Goal: Navigation & Orientation: Find specific page/section

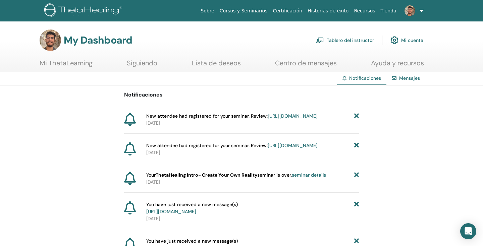
click at [358, 80] on span "Notificaciones" at bounding box center [365, 78] width 32 height 6
click at [412, 13] on img at bounding box center [409, 10] width 11 height 11
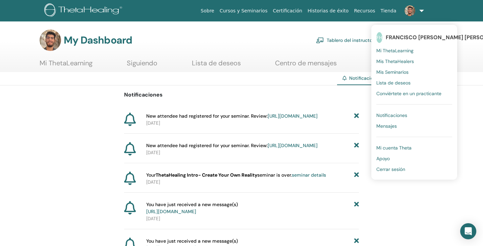
click at [402, 53] on span "Mi ThetaLearning" at bounding box center [394, 51] width 37 height 6
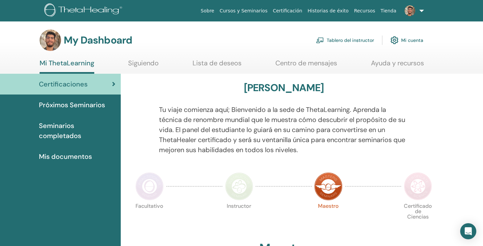
click at [336, 41] on link "Tablero del instructor" at bounding box center [345, 40] width 58 height 15
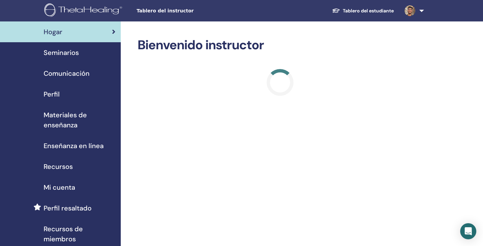
click at [69, 57] on span "Seminarios" at bounding box center [61, 53] width 35 height 10
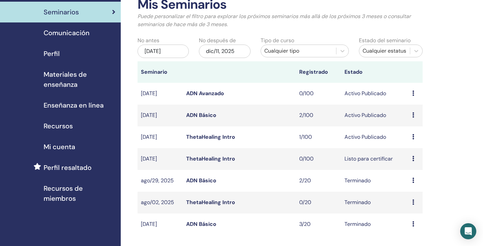
scroll to position [41, 0]
